Goal: Task Accomplishment & Management: Manage account settings

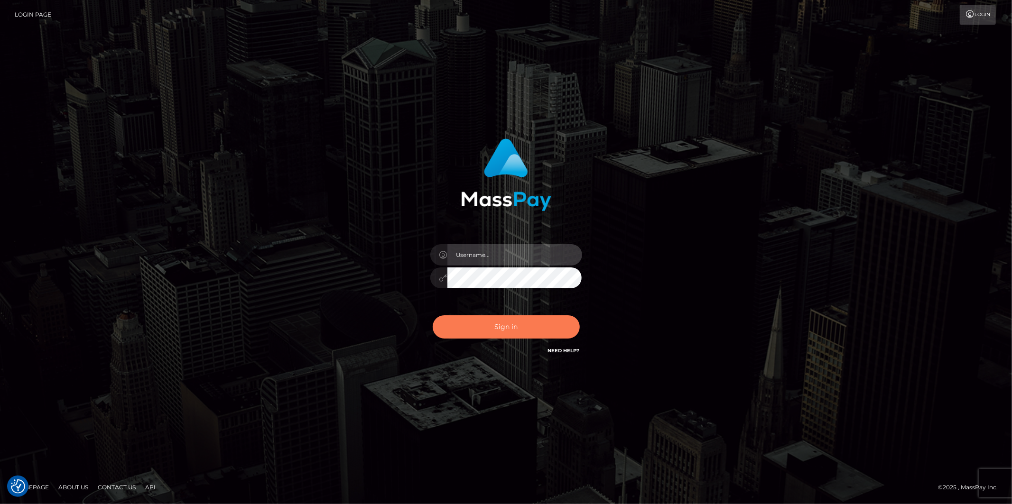
type input "Jonathan.megabonanza"
click at [544, 326] on button "Sign in" at bounding box center [506, 326] width 147 height 23
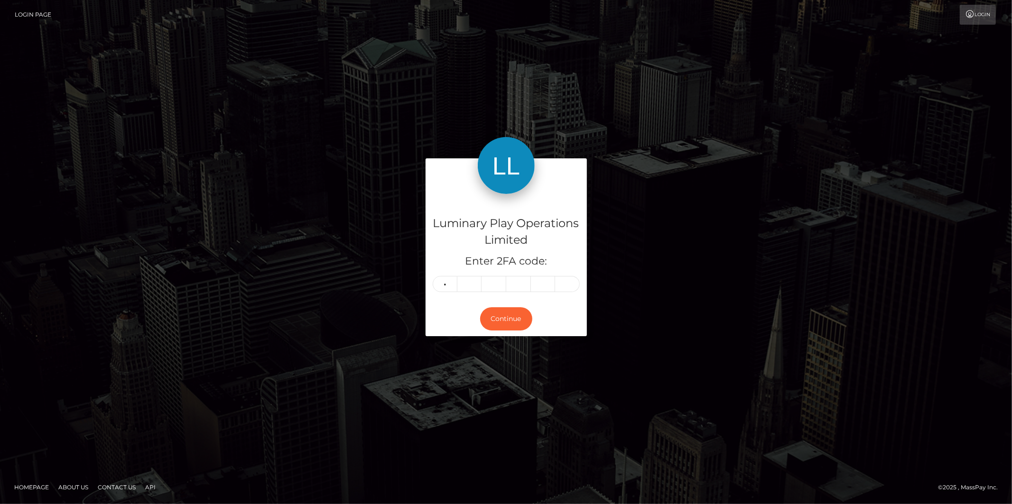
type input "0"
type input "8"
type input "4"
type input "0"
type input "8"
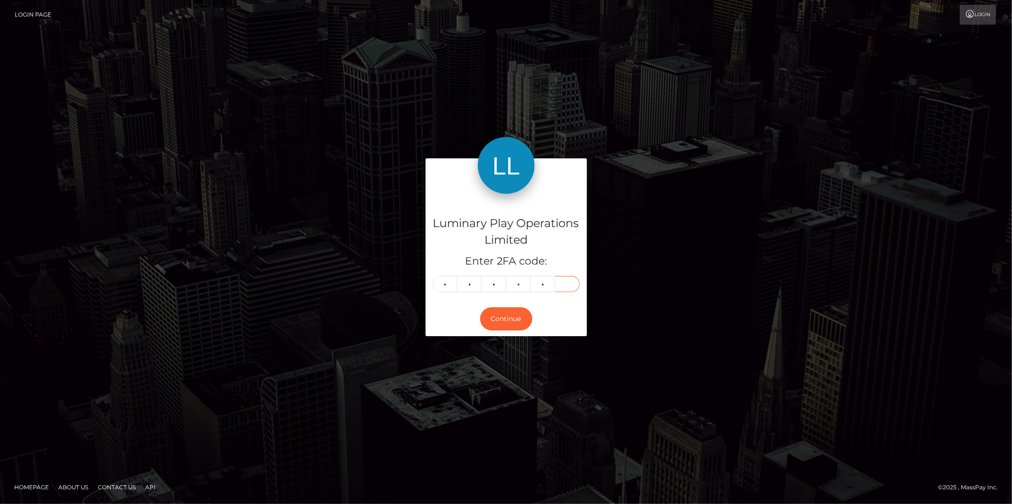
type input "4"
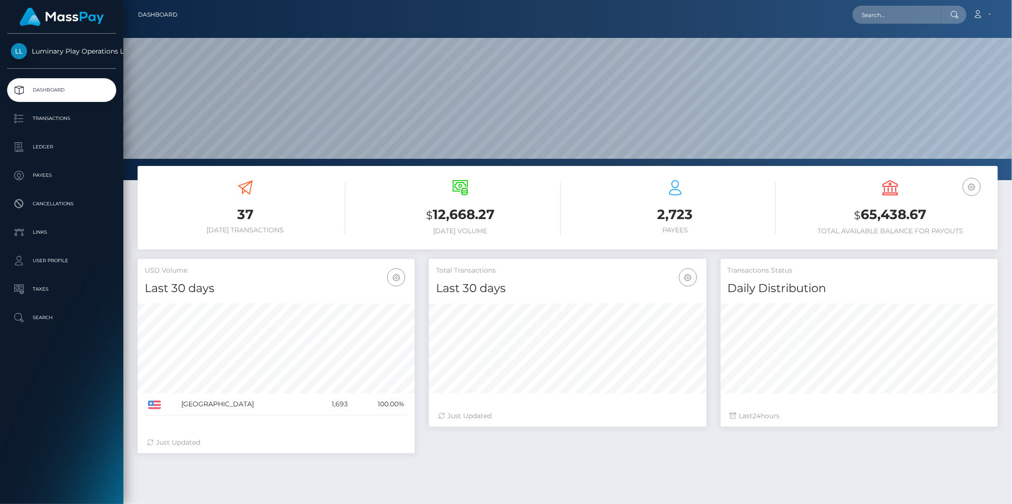
scroll to position [168, 277]
drag, startPoint x: 935, startPoint y: 213, endPoint x: 868, endPoint y: 214, distance: 67.4
click at [862, 214] on h3 "$ 65,438.67" at bounding box center [890, 214] width 201 height 19
copy h3 "65,438.67"
